Goal: Information Seeking & Learning: Learn about a topic

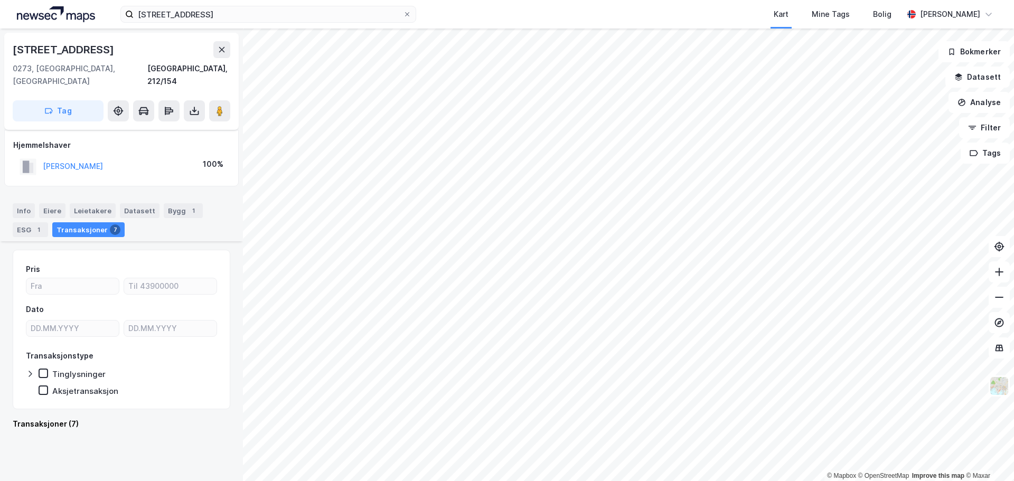
scroll to position [740, 0]
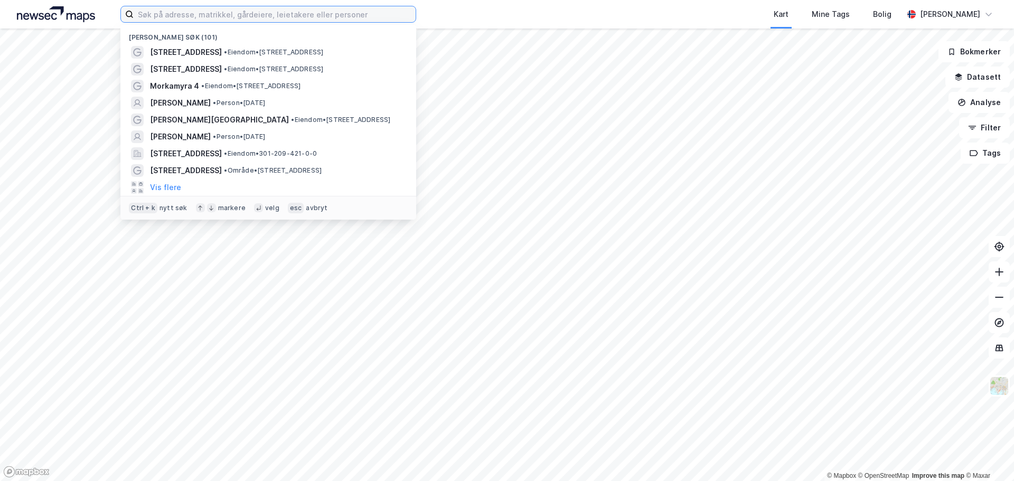
click at [302, 15] on input at bounding box center [275, 14] width 282 height 16
click at [301, 13] on input at bounding box center [275, 14] width 282 height 16
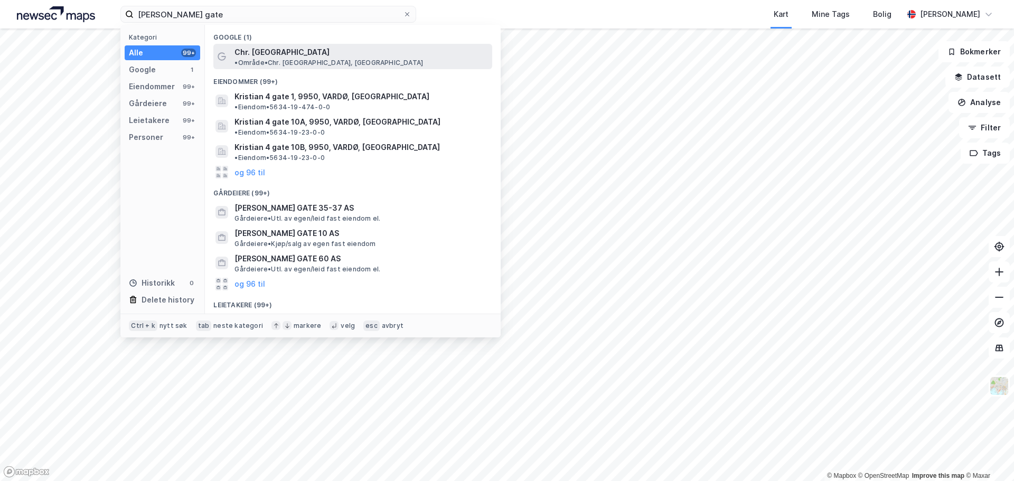
click at [319, 59] on span "• Område • Chr. Krohgs gate, Oslo" at bounding box center [329, 63] width 189 height 8
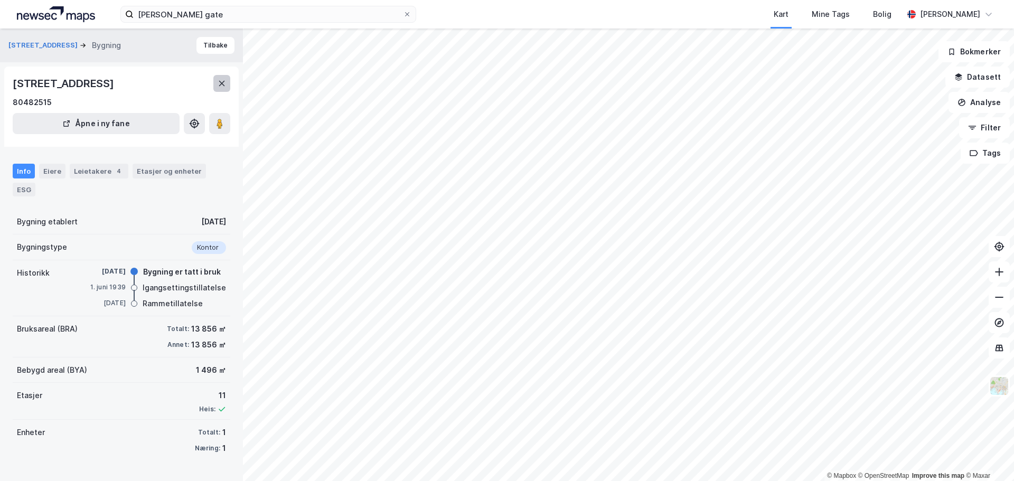
click at [224, 87] on icon at bounding box center [222, 83] width 8 height 8
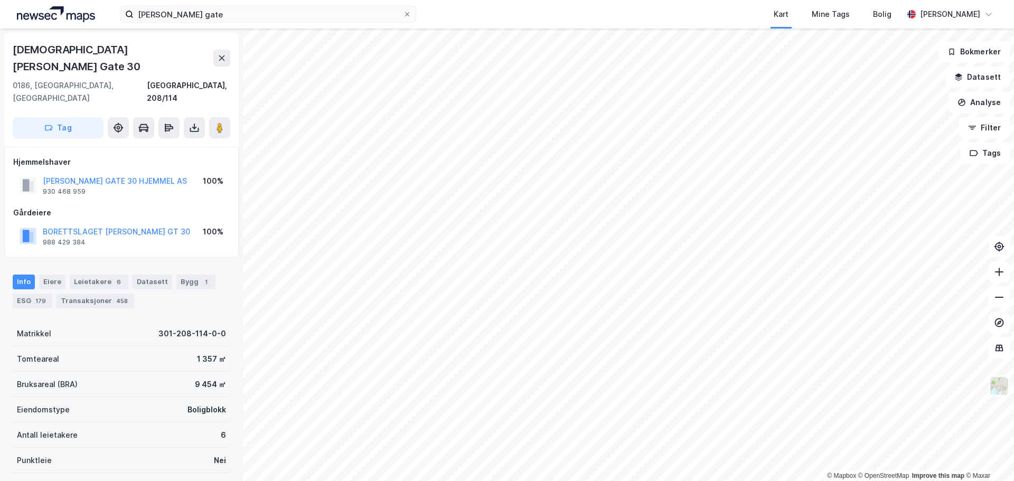
click at [68, 7] on img at bounding box center [56, 14] width 78 height 16
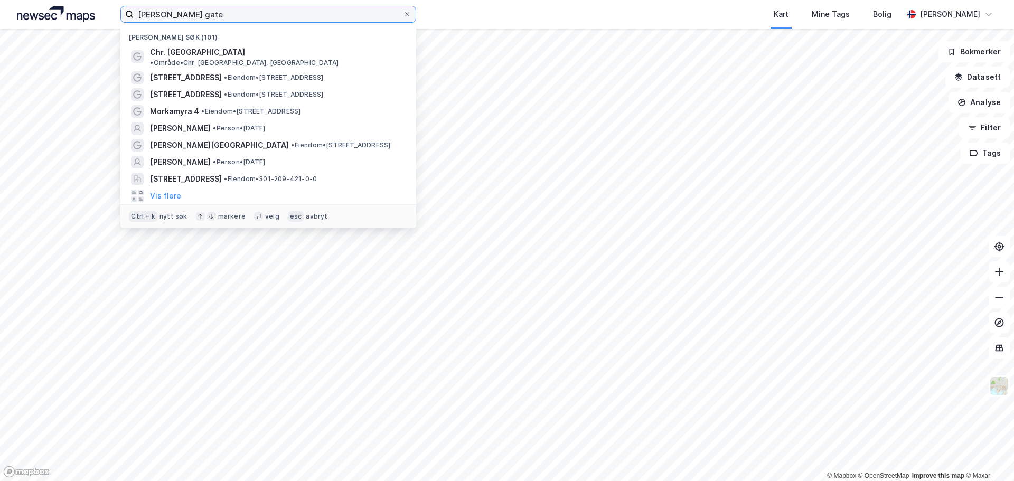
click at [213, 20] on input "kristian kroghs gate" at bounding box center [268, 14] width 269 height 16
paste input "Birgitte Hammers vei 20"
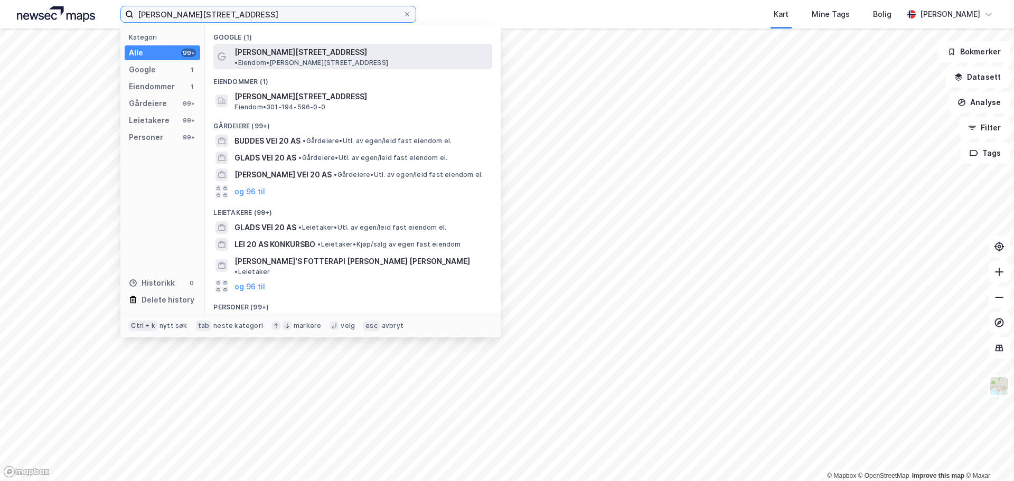
type input "Birgitte Hammers vei 20"
click at [322, 46] on div "Birgitte Hammers vei 20 • Eiendom • Birgitte Hammers vei 20, 1167 Oslo" at bounding box center [363, 56] width 256 height 21
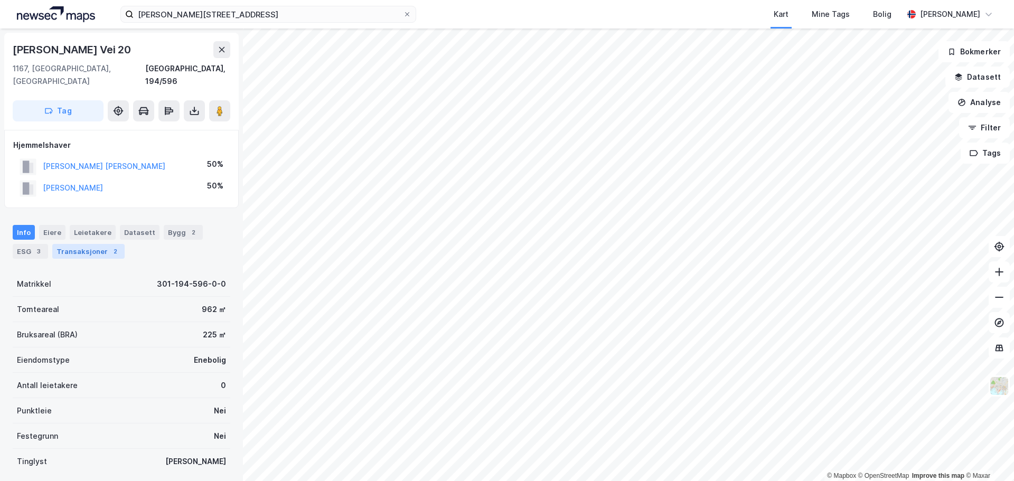
click at [87, 244] on div "Transaksjoner 2" at bounding box center [88, 251] width 72 height 15
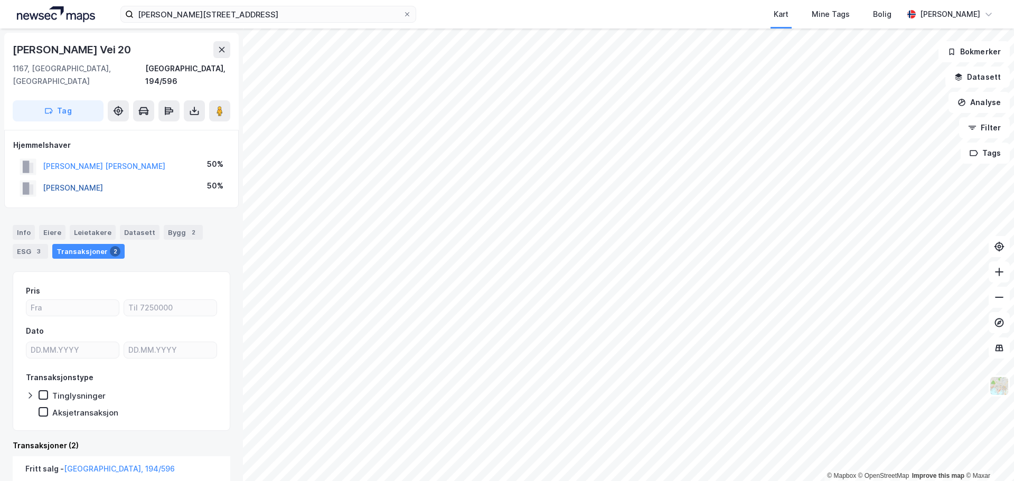
click at [0, 0] on button "STENSRUD EIRIK" at bounding box center [0, 0] width 0 height 0
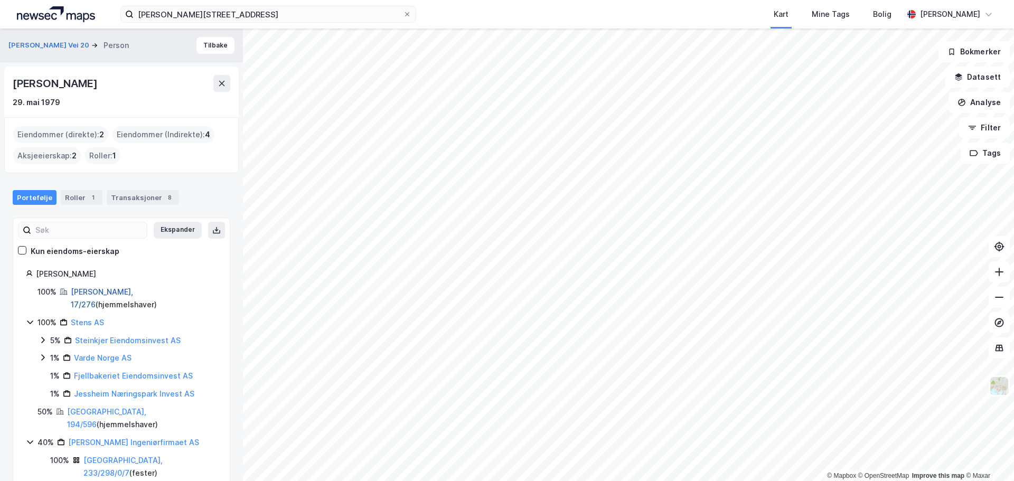
click at [87, 289] on link "Øyer, 17/276" at bounding box center [102, 298] width 62 height 22
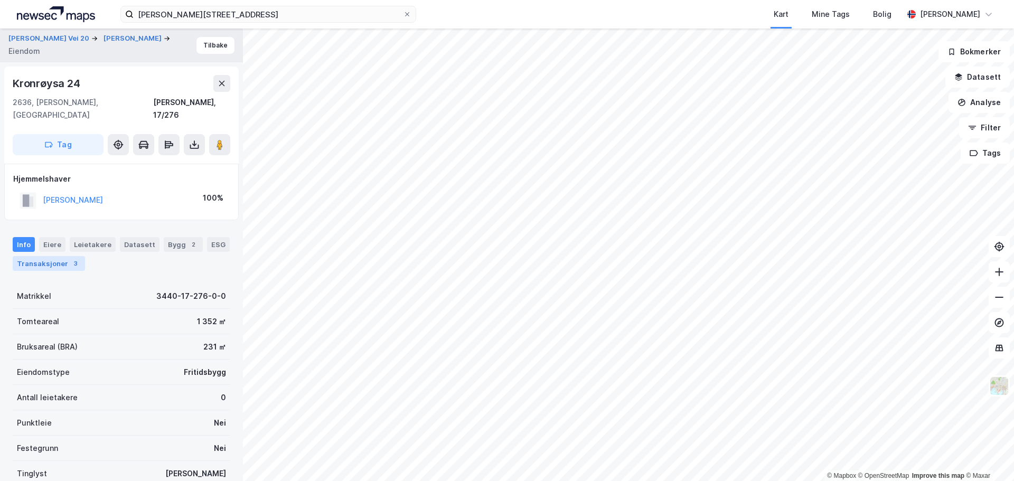
click at [70, 258] on div "3" at bounding box center [75, 263] width 11 height 11
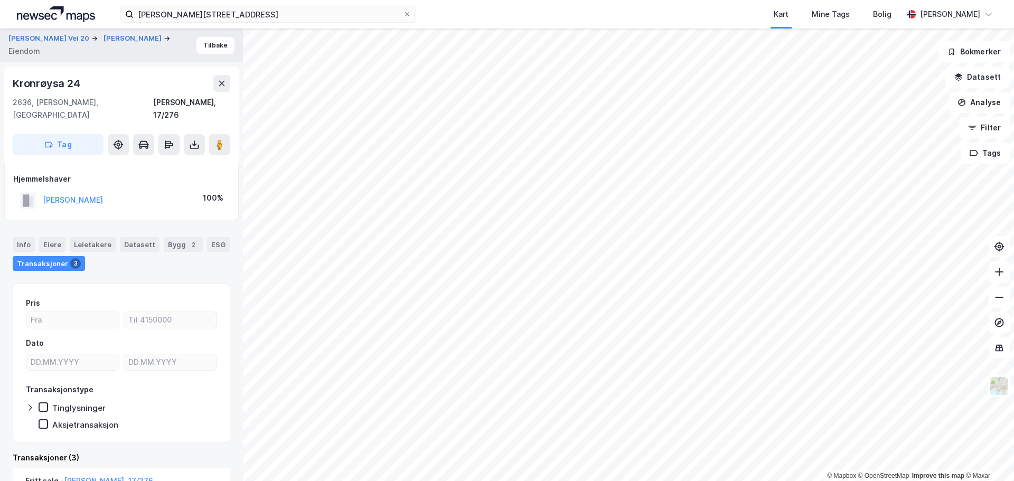
click at [60, 11] on img at bounding box center [56, 14] width 78 height 16
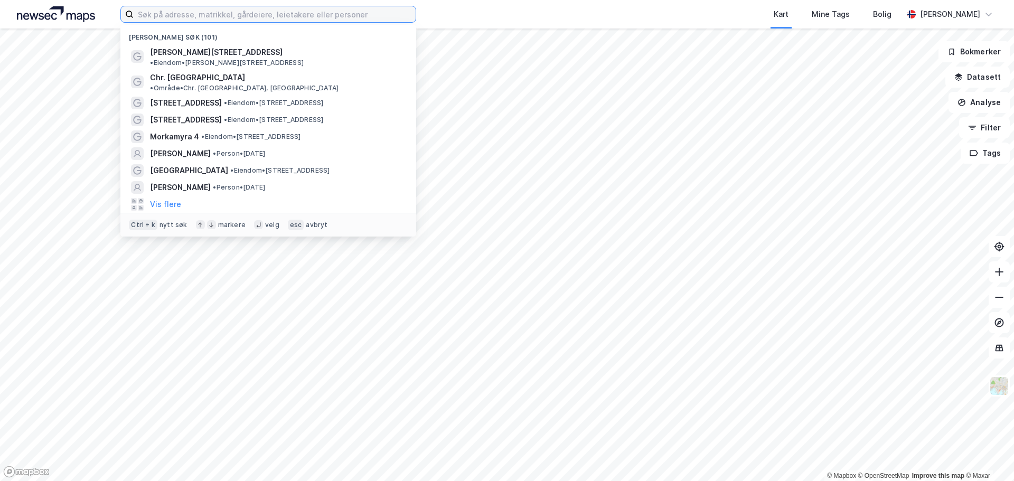
click at [236, 13] on input at bounding box center [275, 14] width 282 height 16
paste input "[PERSON_NAME]"
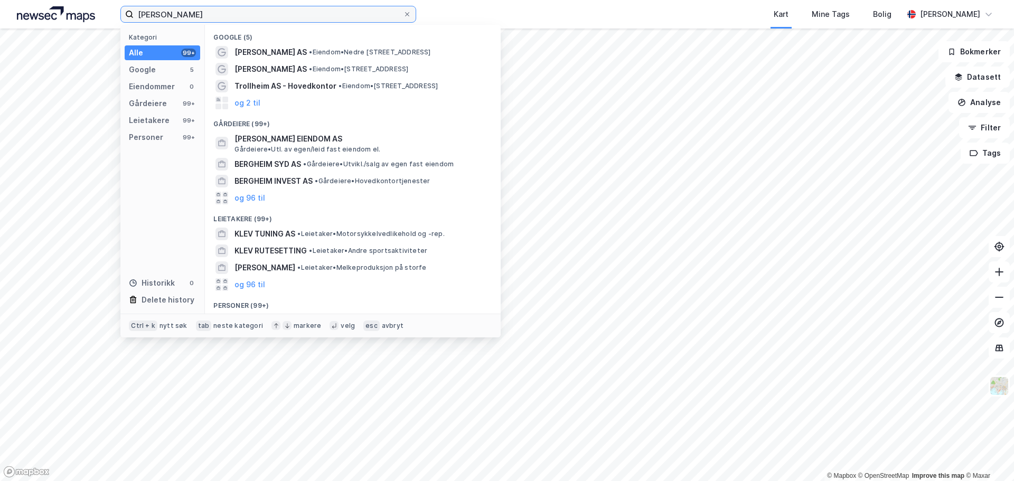
scroll to position [66, 0]
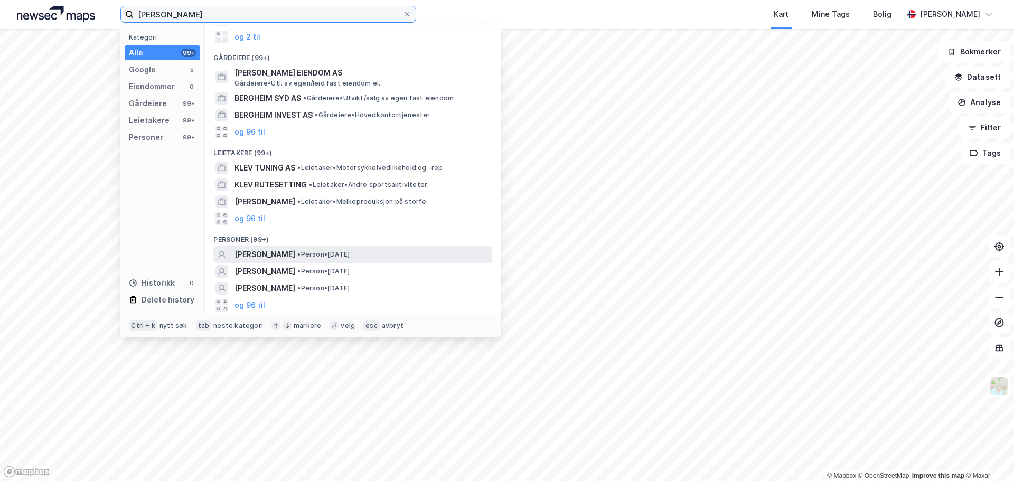
type input "Erik Klev Bergheim"
click at [293, 256] on span "ERIK KLEV BERGHEIM" at bounding box center [265, 254] width 61 height 13
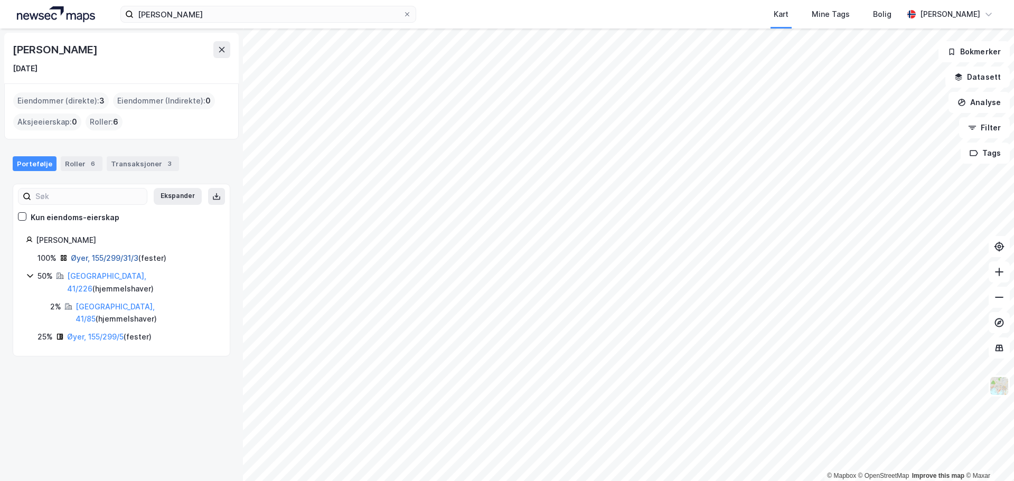
click at [107, 257] on link "Øyer, 155/299/31/3" at bounding box center [105, 258] width 68 height 9
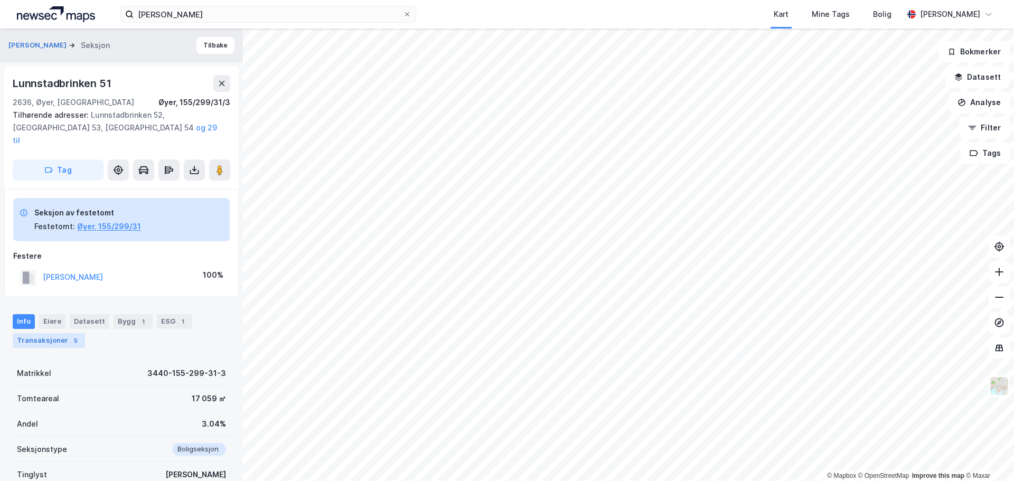
click at [63, 333] on div "Transaksjoner 5" at bounding box center [49, 340] width 72 height 15
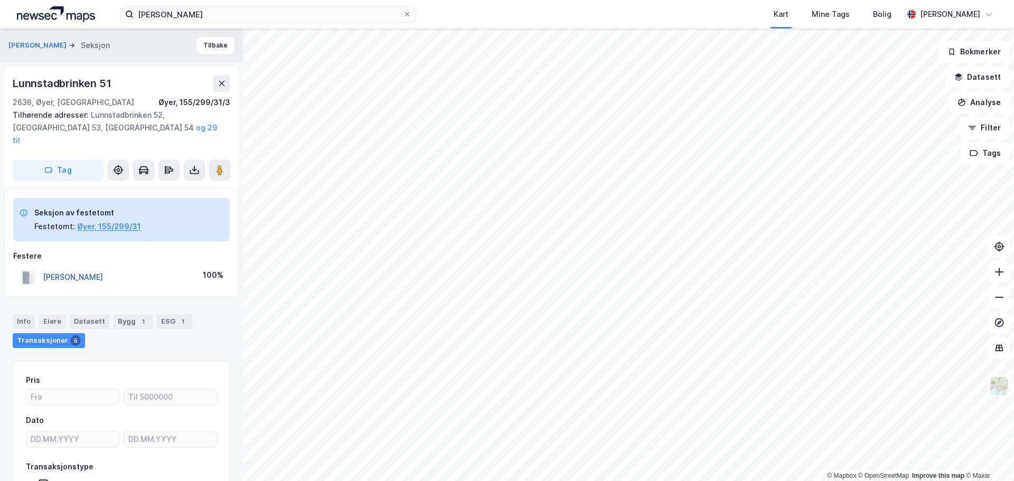
click at [0, 0] on button "BERGHEIM ERIK KLEV" at bounding box center [0, 0] width 0 height 0
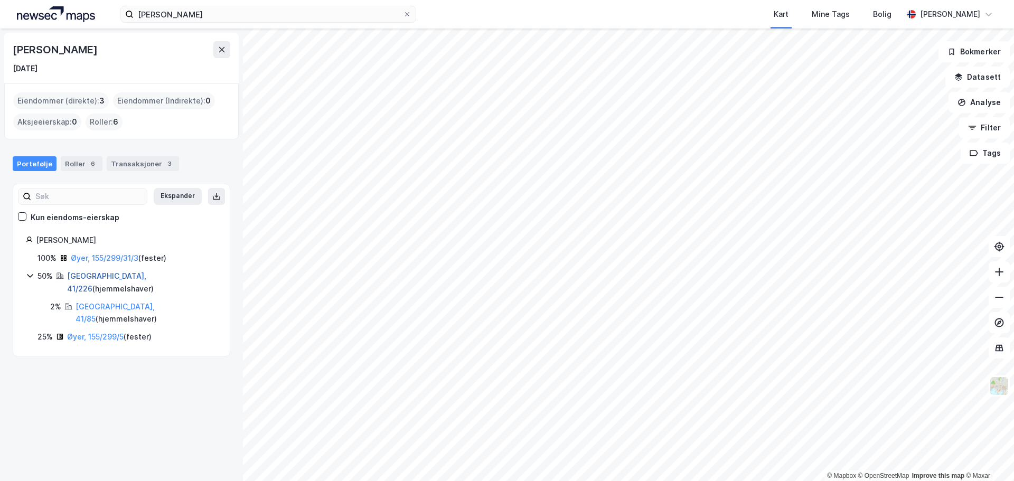
click at [91, 275] on link "Bærum, 41/226" at bounding box center [106, 283] width 79 height 22
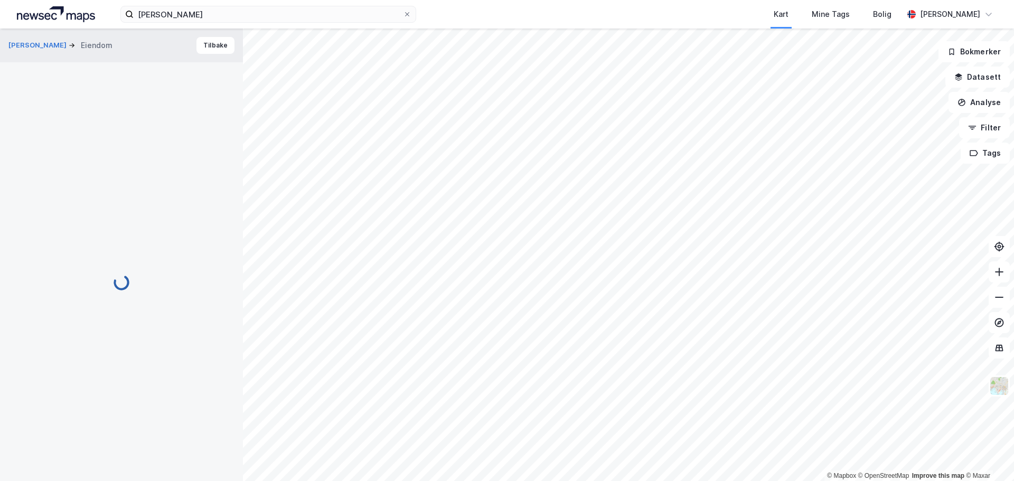
scroll to position [1, 0]
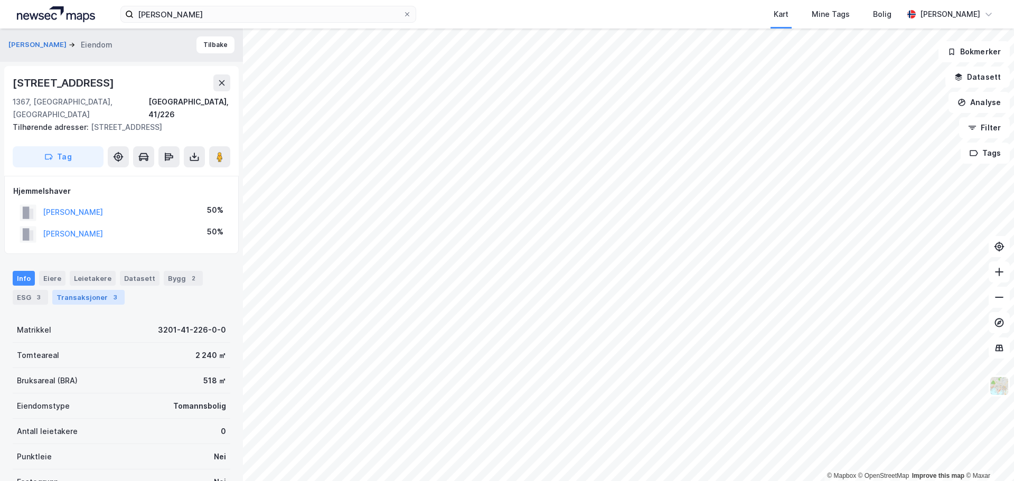
click at [91, 290] on div "Transaksjoner 3" at bounding box center [88, 297] width 72 height 15
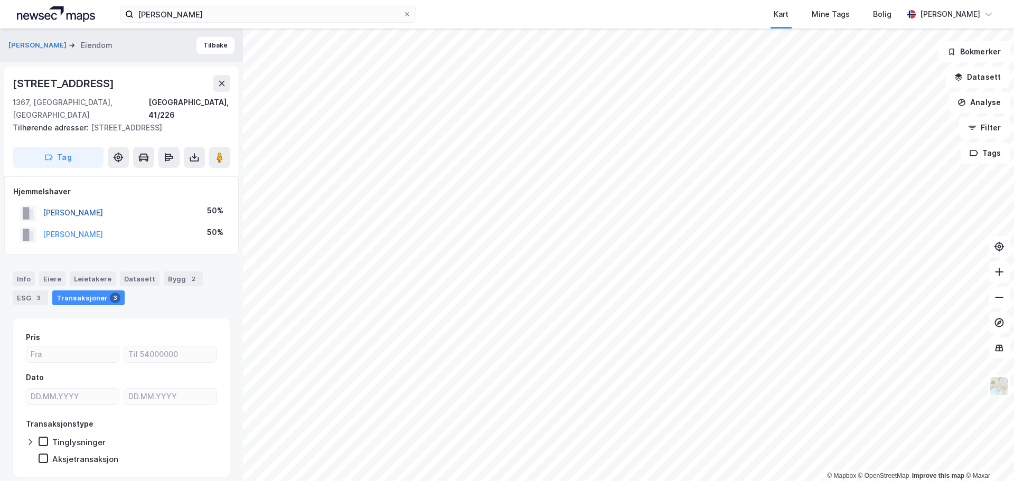
click at [0, 0] on button "BERGHEIM ERIK KLEV" at bounding box center [0, 0] width 0 height 0
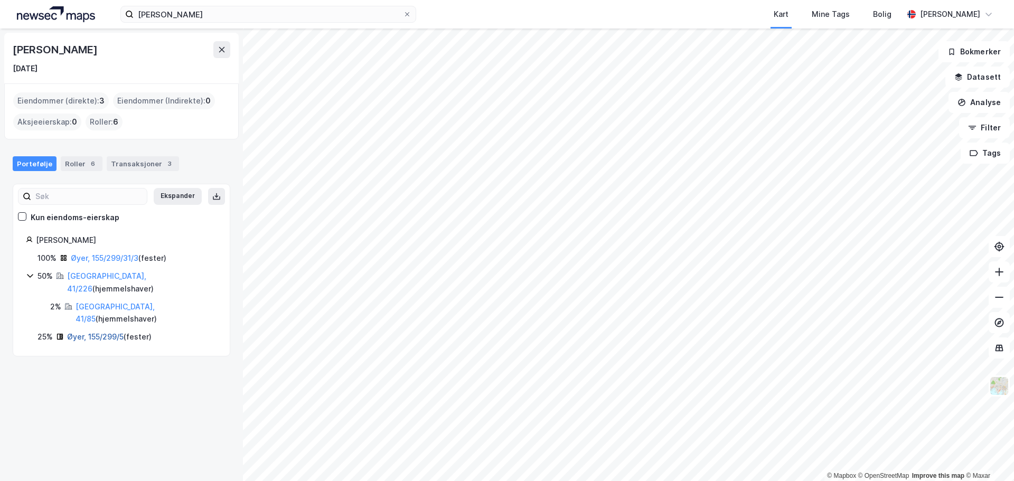
click at [91, 332] on link "Øyer, 155/299/5" at bounding box center [95, 336] width 57 height 9
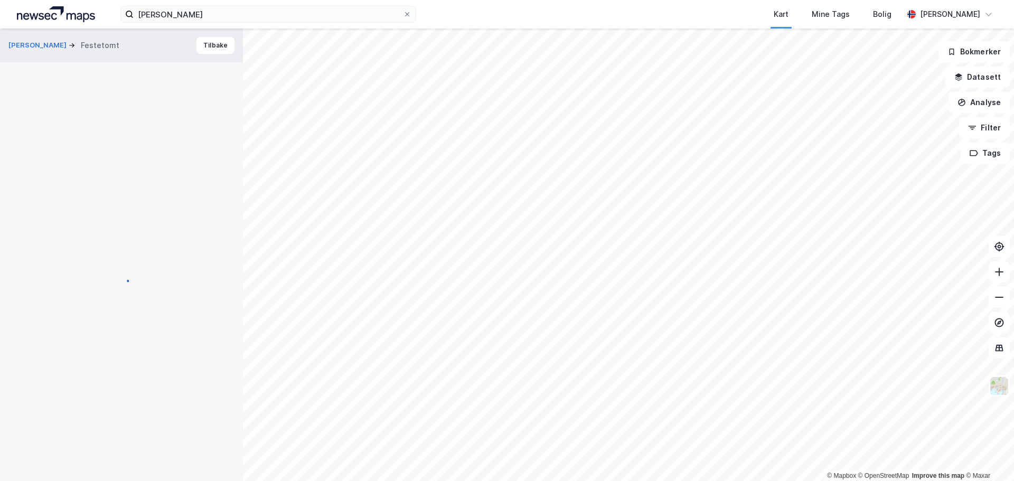
scroll to position [4, 0]
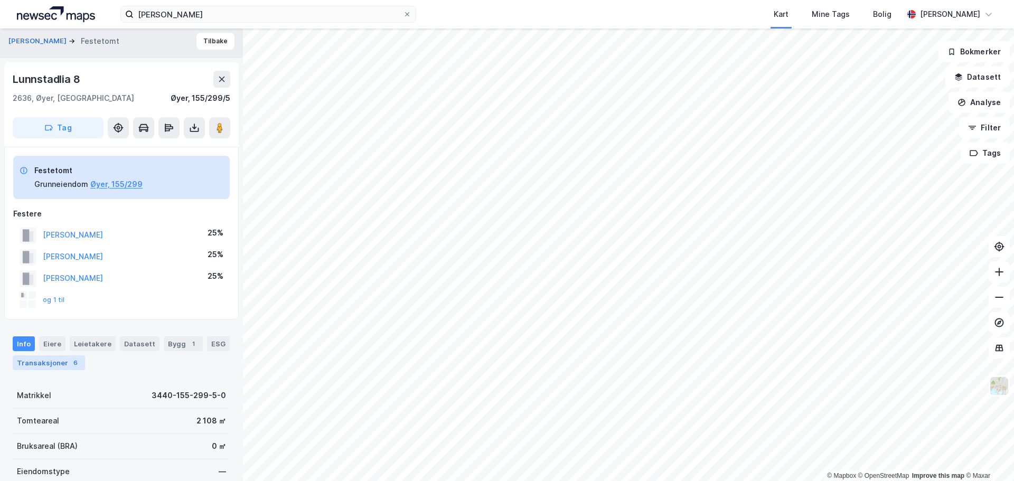
click at [65, 363] on div "Transaksjoner 6" at bounding box center [49, 363] width 72 height 15
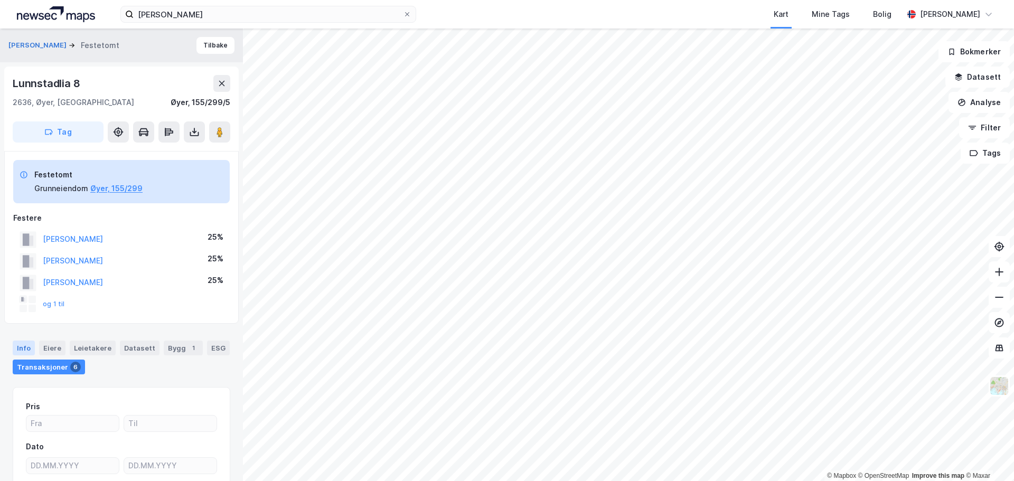
click at [29, 348] on div "Info" at bounding box center [24, 348] width 22 height 15
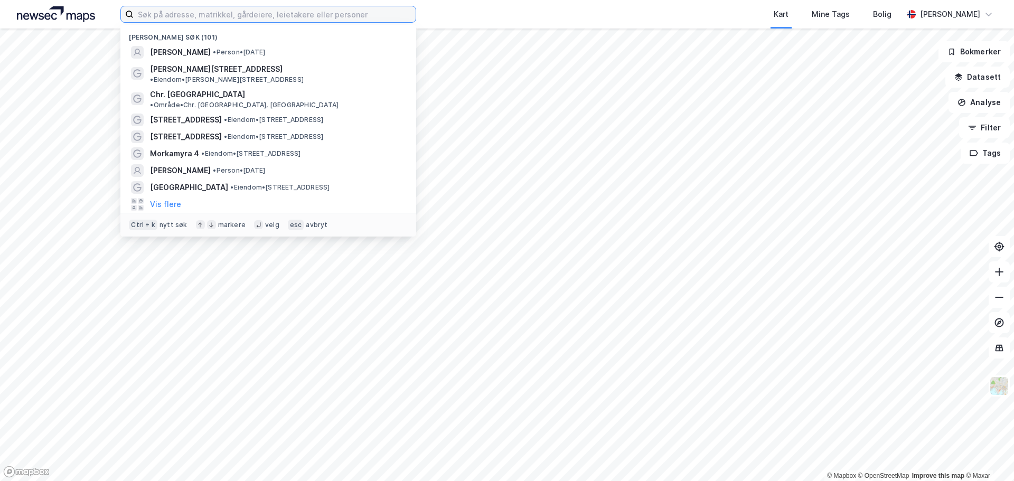
click at [315, 16] on input at bounding box center [275, 14] width 282 height 16
paste input "[STREET_ADDRESS]"
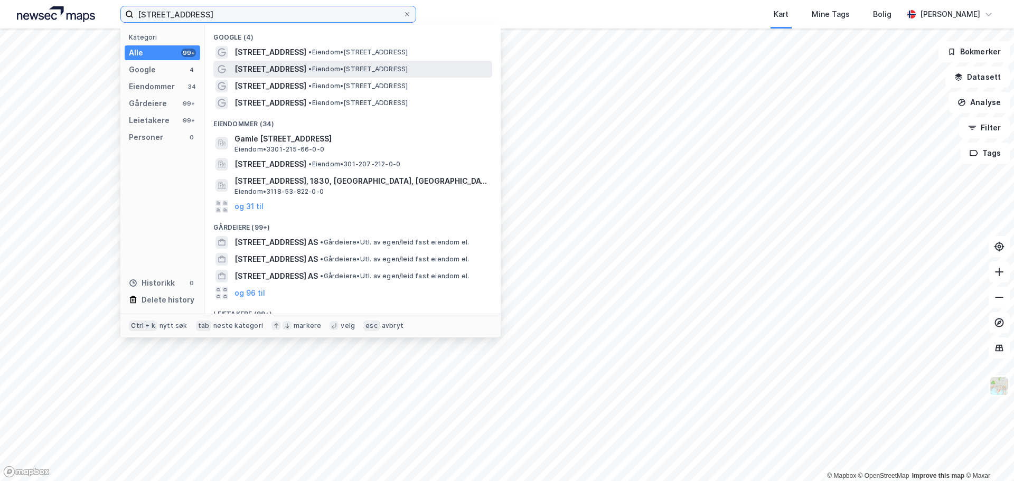
type input "Rådhusgata 5"
click at [322, 68] on span "• Eiendom • Rådhusgata 5, 0151 Oslo" at bounding box center [358, 69] width 99 height 8
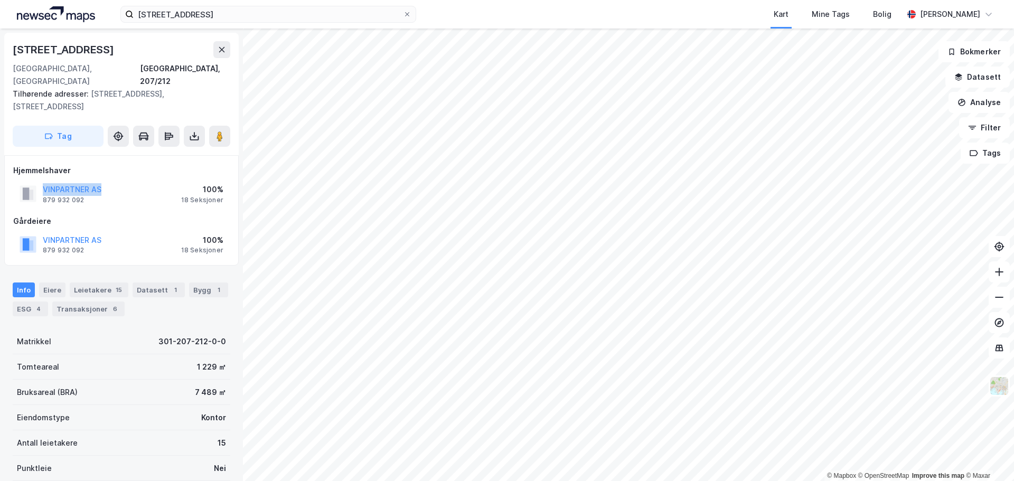
drag, startPoint x: 119, startPoint y: 167, endPoint x: 41, endPoint y: 164, distance: 78.3
click at [41, 181] on div "VINPARTNER AS 879 932 092 100% 18 Seksjoner" at bounding box center [121, 193] width 217 height 25
copy button "VINPARTNER AS"
click at [123, 181] on div "VINPARTNER AS 879 932 092 100% 18 Seksjoner" at bounding box center [121, 193] width 217 height 25
drag, startPoint x: 89, startPoint y: 50, endPoint x: 7, endPoint y: 43, distance: 81.7
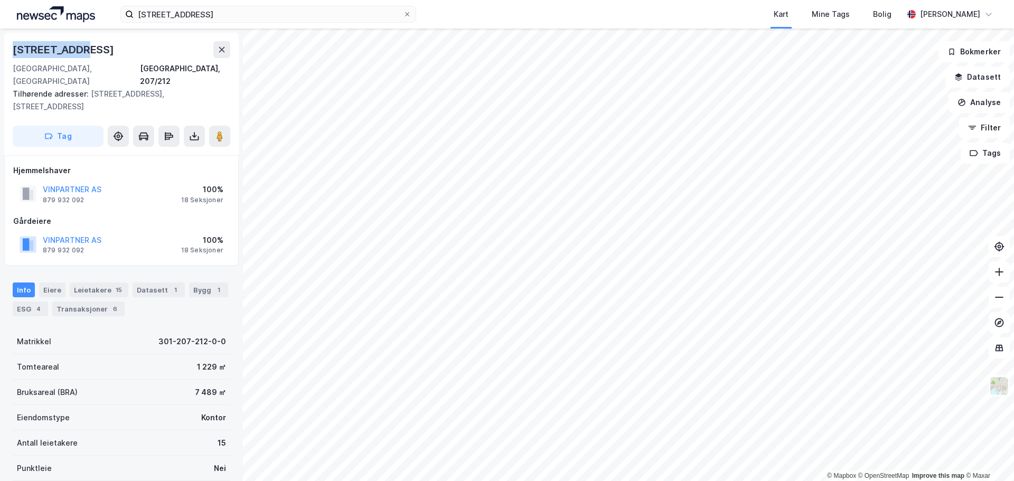
click at [7, 43] on div "Rådhusgata 5 0151, Oslo, Oslo Oslo, 207/212 Tilhørende adresser: Skippergata 13…" at bounding box center [121, 94] width 235 height 123
copy div "Rådhusgata 5"
click at [101, 283] on div "Leietakere 15" at bounding box center [99, 290] width 59 height 15
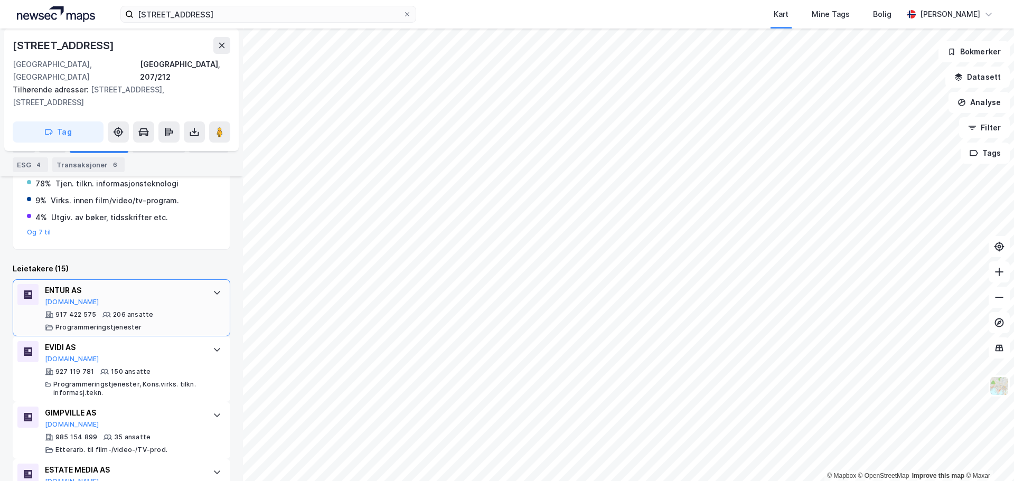
scroll to position [264, 0]
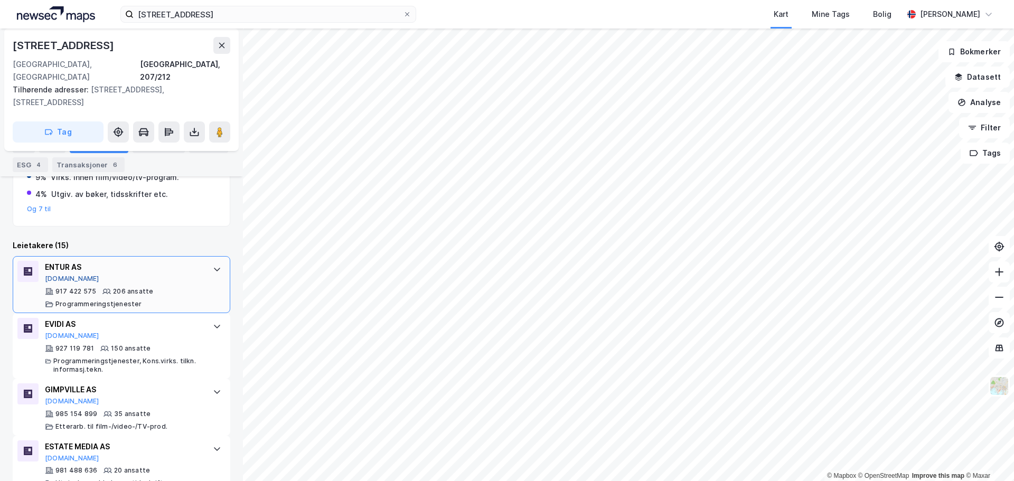
click at [62, 275] on button "Proff.no" at bounding box center [72, 279] width 54 height 8
click at [64, 332] on button "Proff.no" at bounding box center [72, 336] width 54 height 8
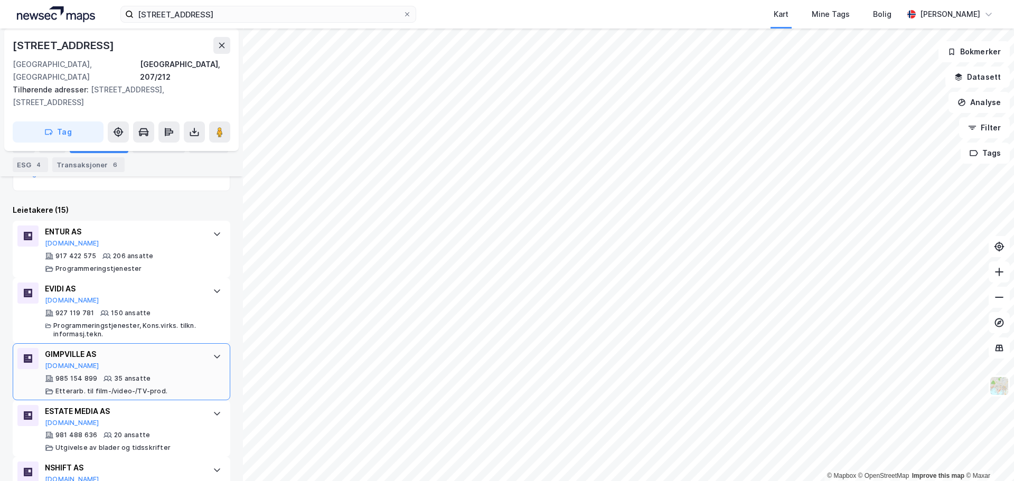
scroll to position [317, 0]
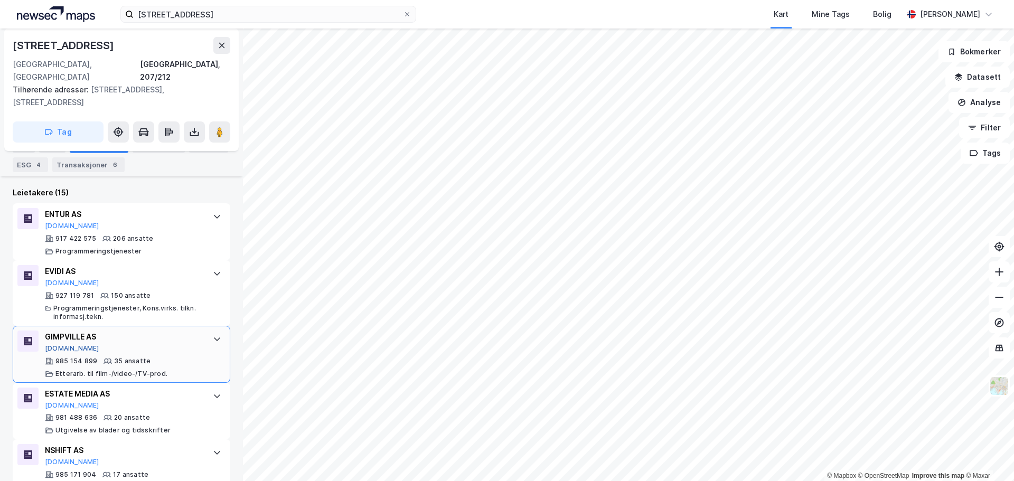
click at [63, 344] on button "Proff.no" at bounding box center [72, 348] width 54 height 8
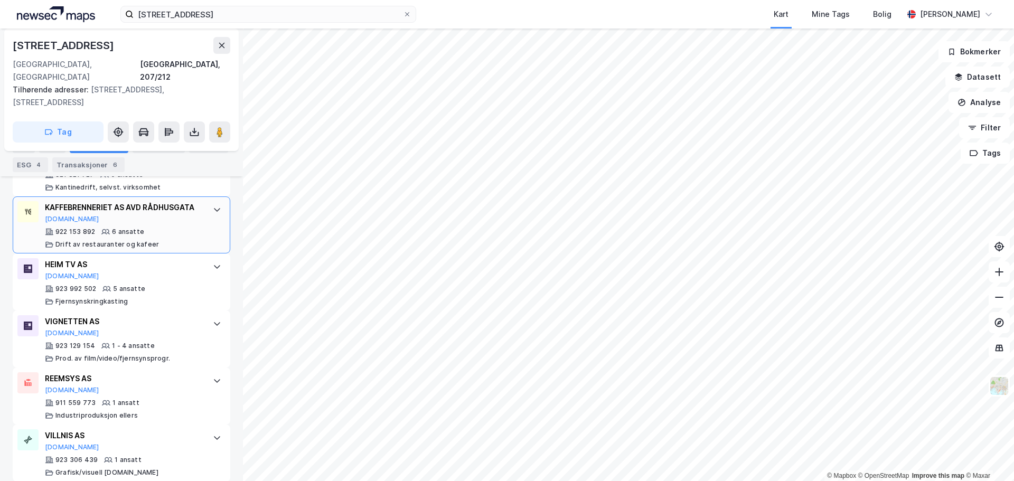
scroll to position [916, 0]
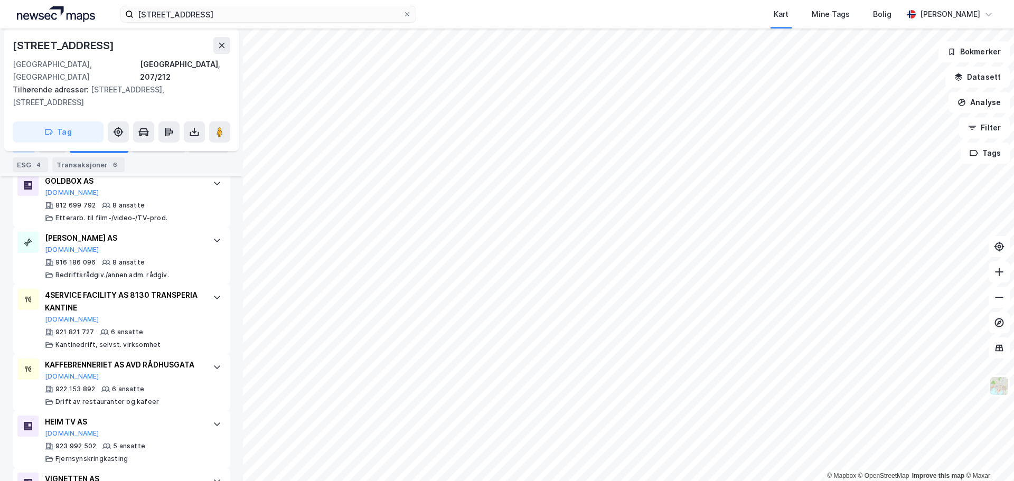
click at [30, 144] on div "Info" at bounding box center [24, 145] width 22 height 15
